Goal: Information Seeking & Learning: Learn about a topic

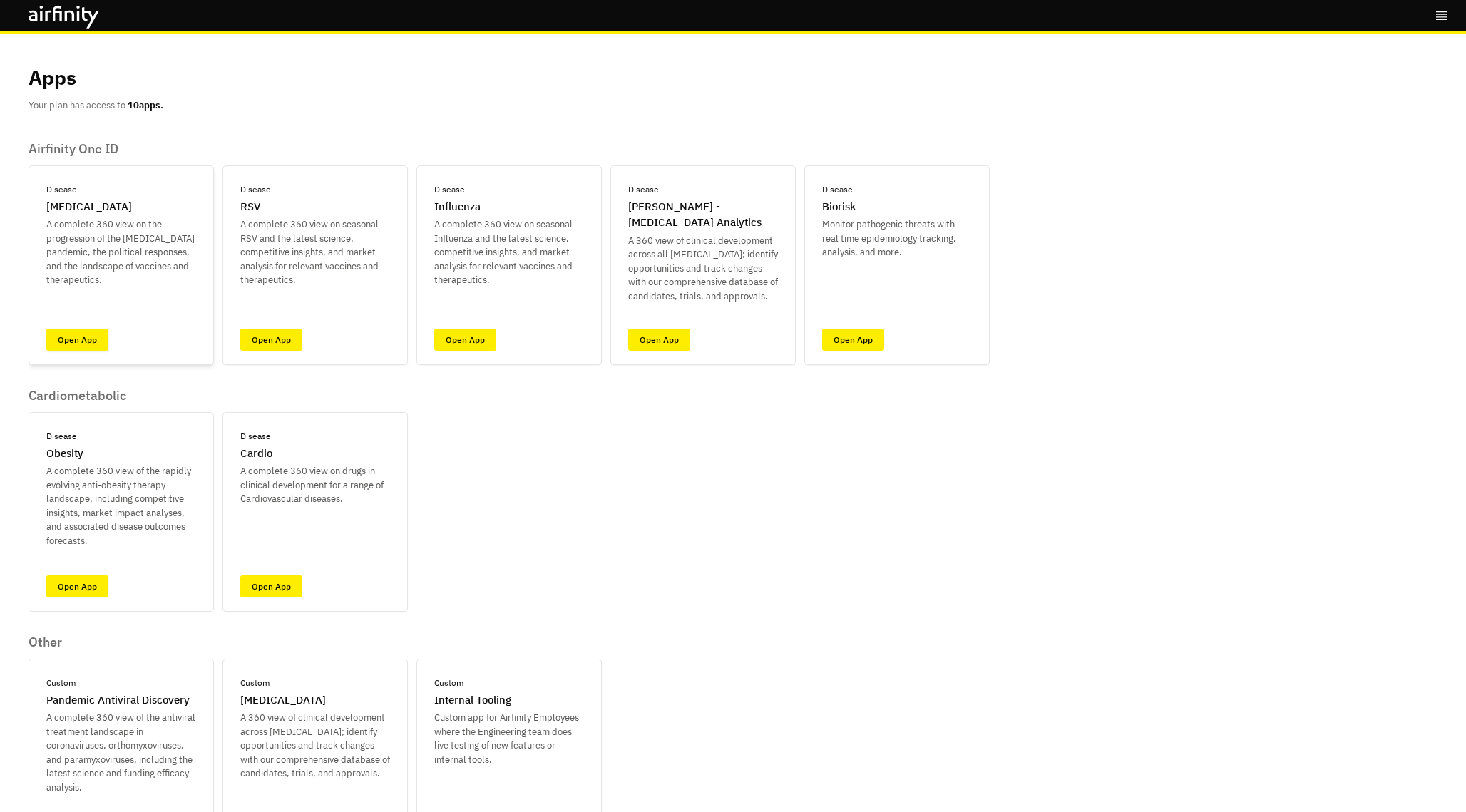
click at [80, 334] on link "Open App" at bounding box center [77, 339] width 62 height 22
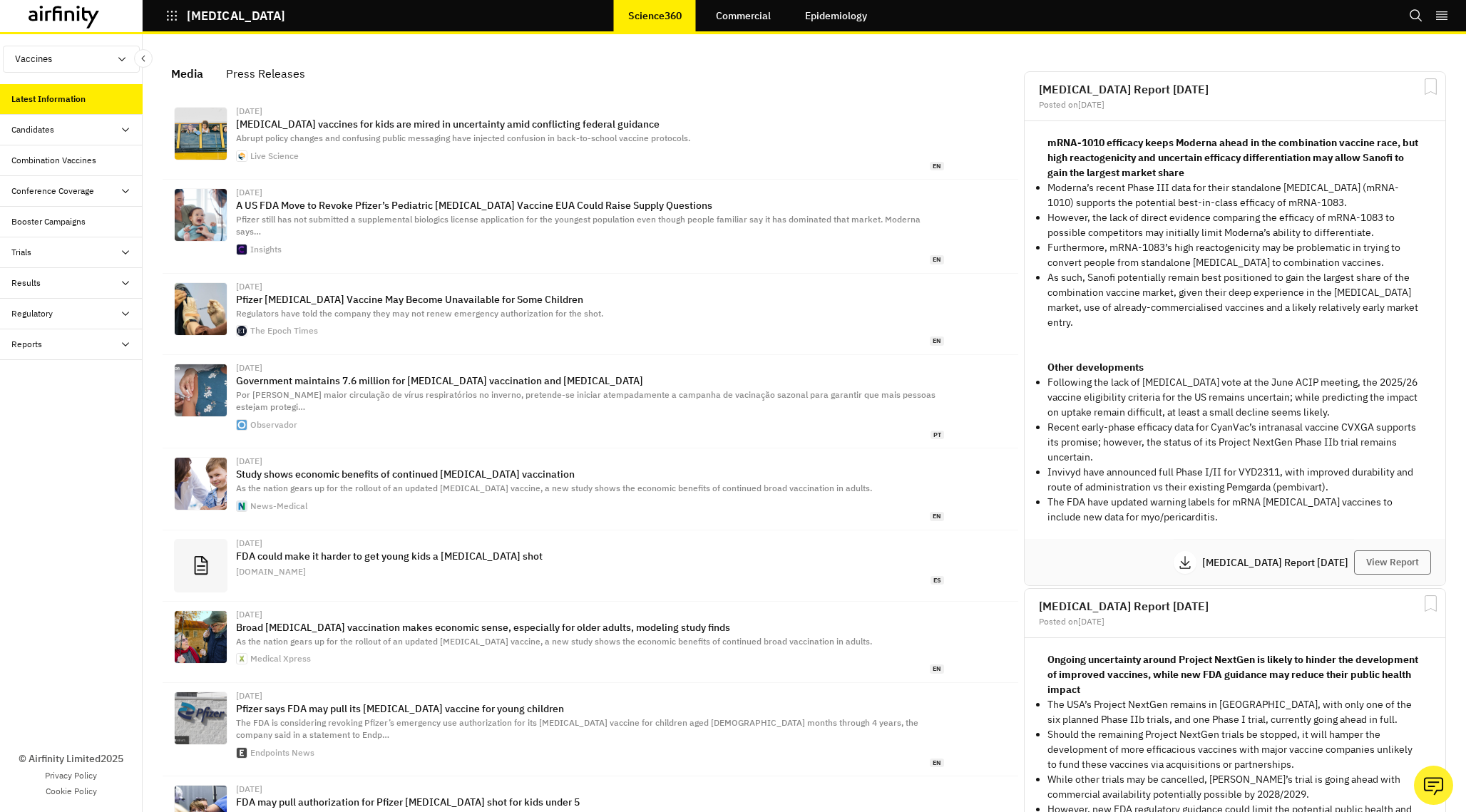
scroll to position [899, 428]
click at [87, 249] on div "Trials" at bounding box center [77, 252] width 131 height 13
click at [82, 365] on div "Results" at bounding box center [71, 375] width 143 height 31
click at [82, 523] on div "Regulatory" at bounding box center [77, 523] width 131 height 13
click at [88, 670] on div "Reports" at bounding box center [77, 676] width 131 height 13
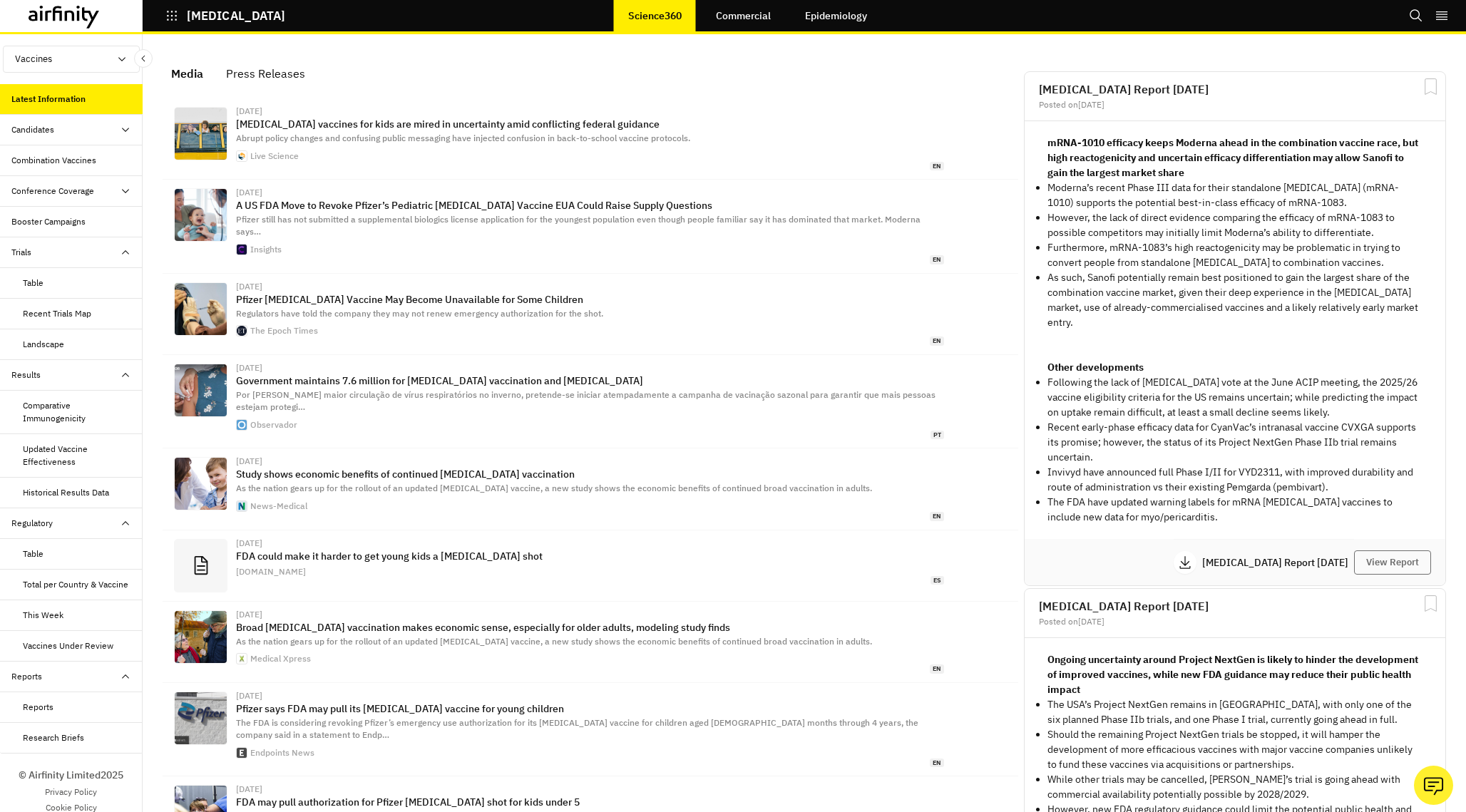
click at [88, 190] on div "Conference Coverage" at bounding box center [52, 190] width 82 height 13
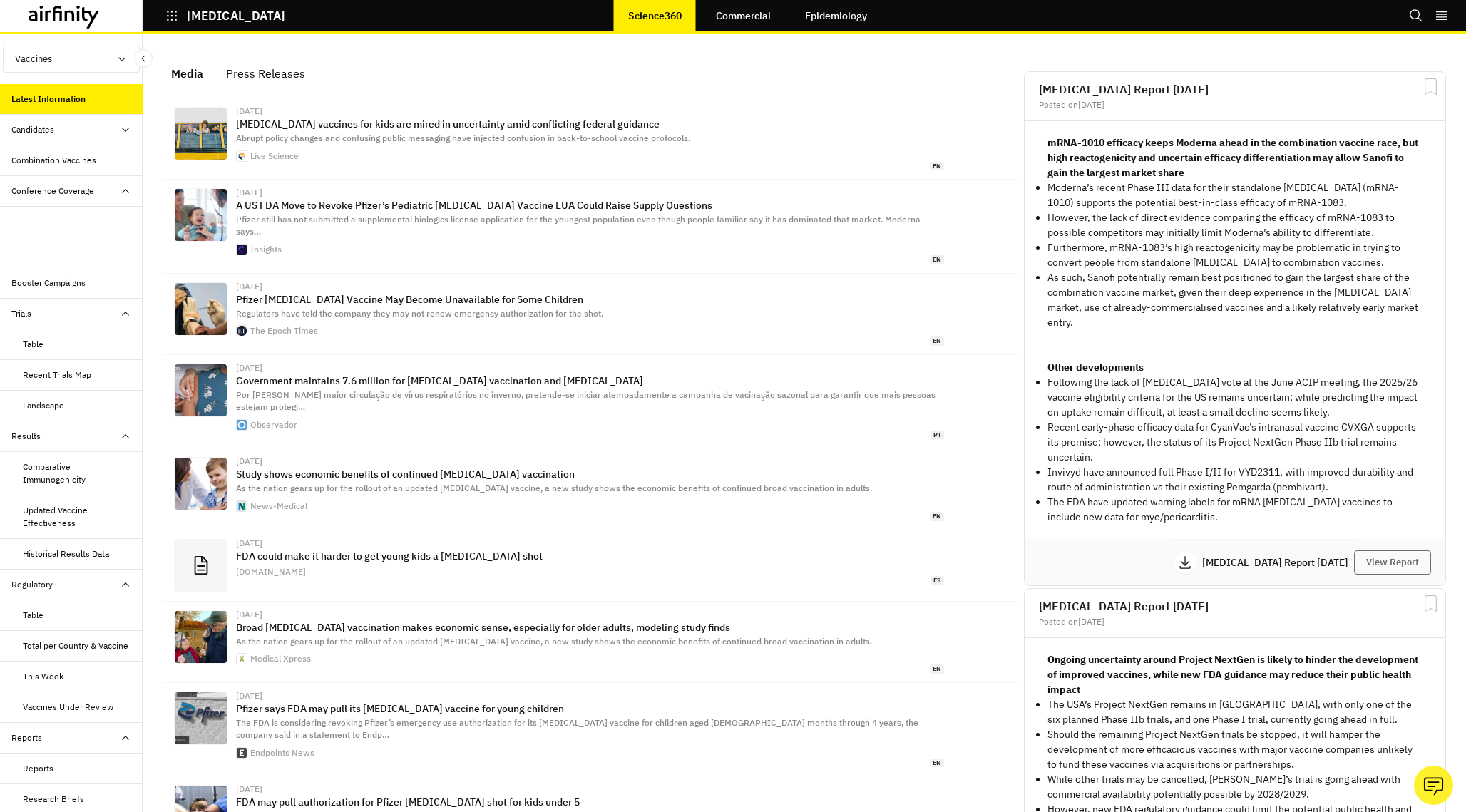
click at [88, 190] on div "Conference Coverage" at bounding box center [52, 190] width 82 height 13
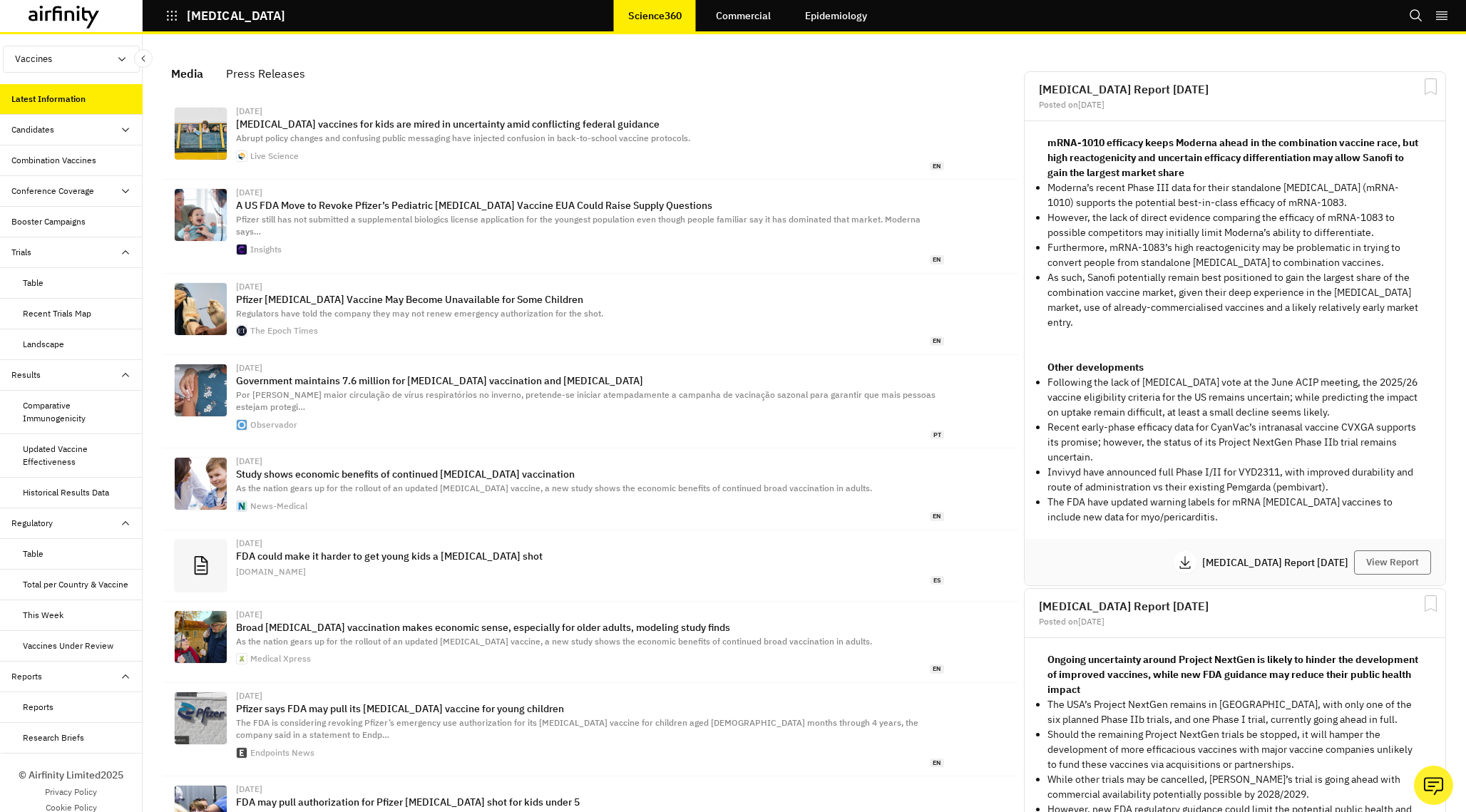
click at [83, 552] on div "Table" at bounding box center [82, 554] width 120 height 13
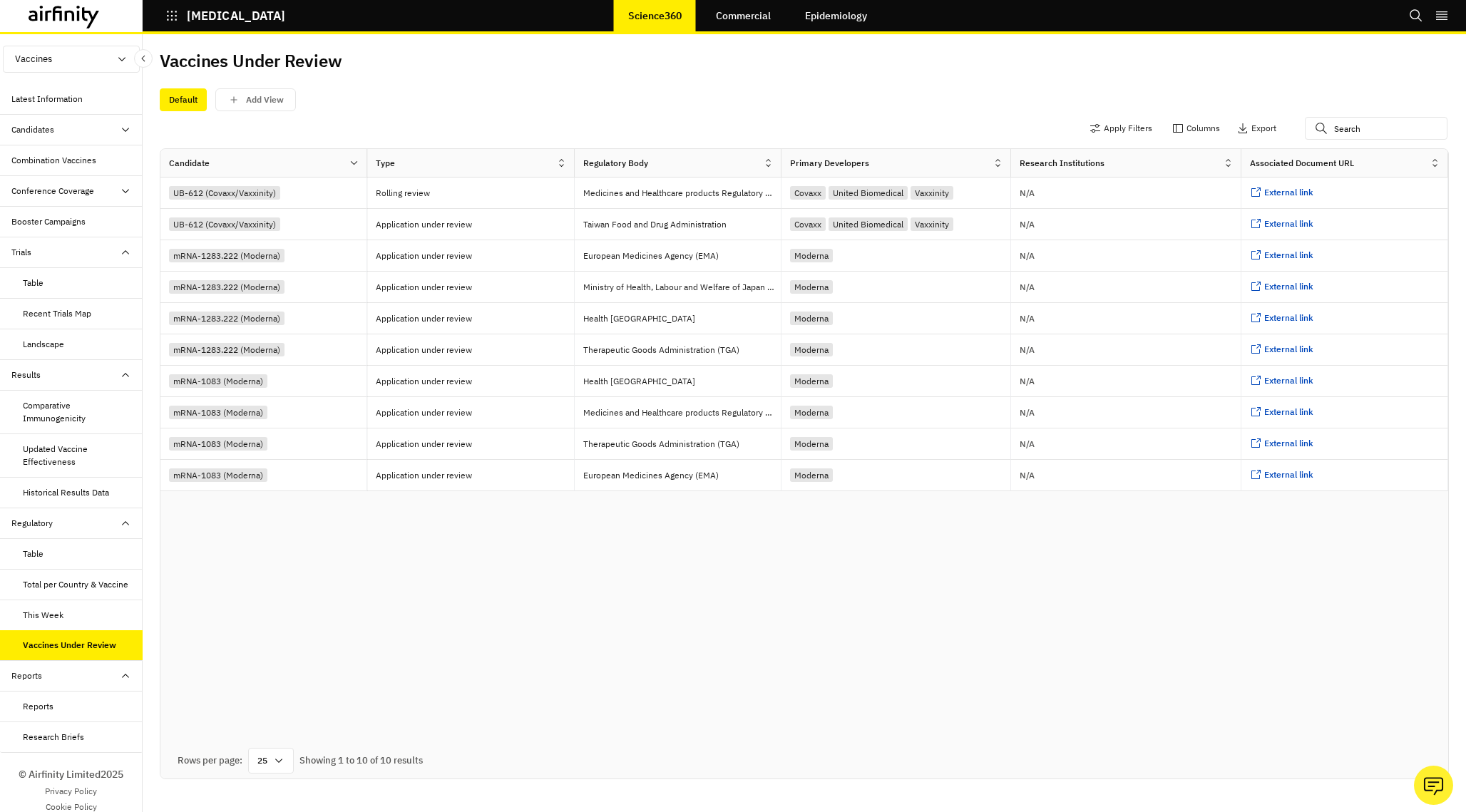
click at [51, 559] on div "Table" at bounding box center [82, 554] width 120 height 13
